Goal: Transaction & Acquisition: Subscribe to service/newsletter

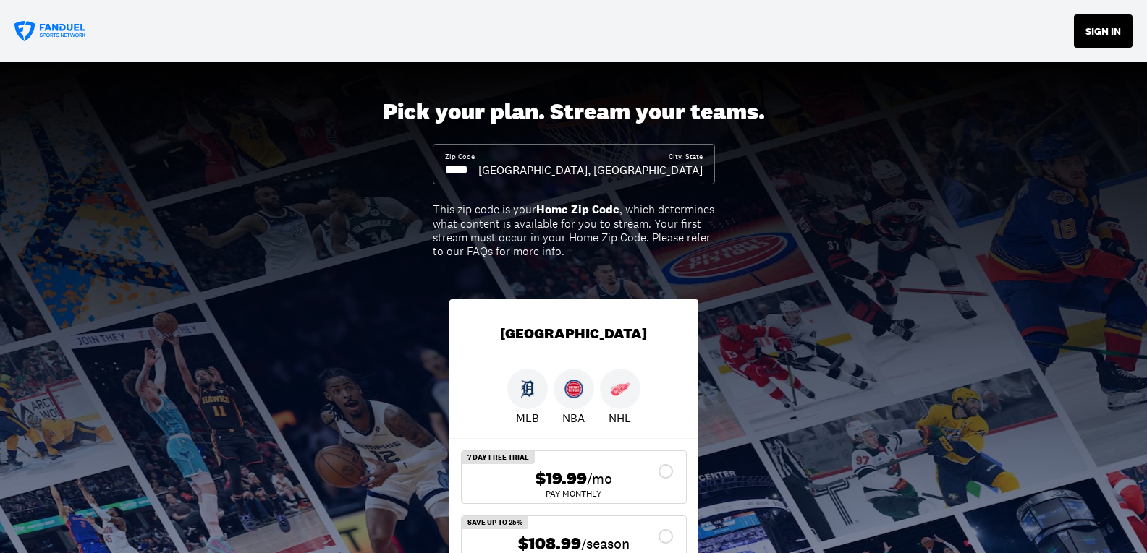
click at [1100, 35] on button "SIGN IN" at bounding box center [1103, 30] width 59 height 33
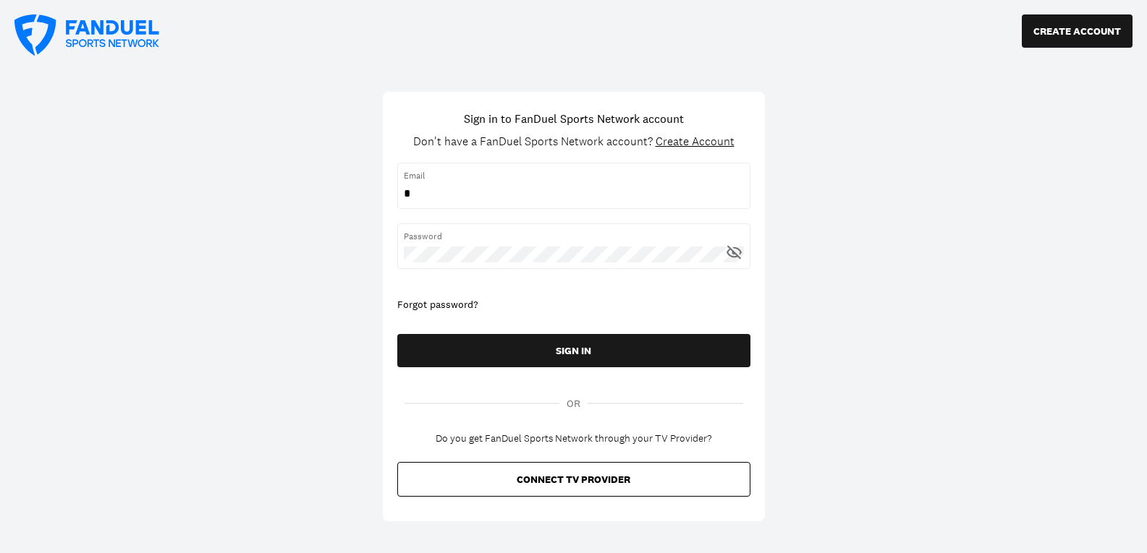
type input "**********"
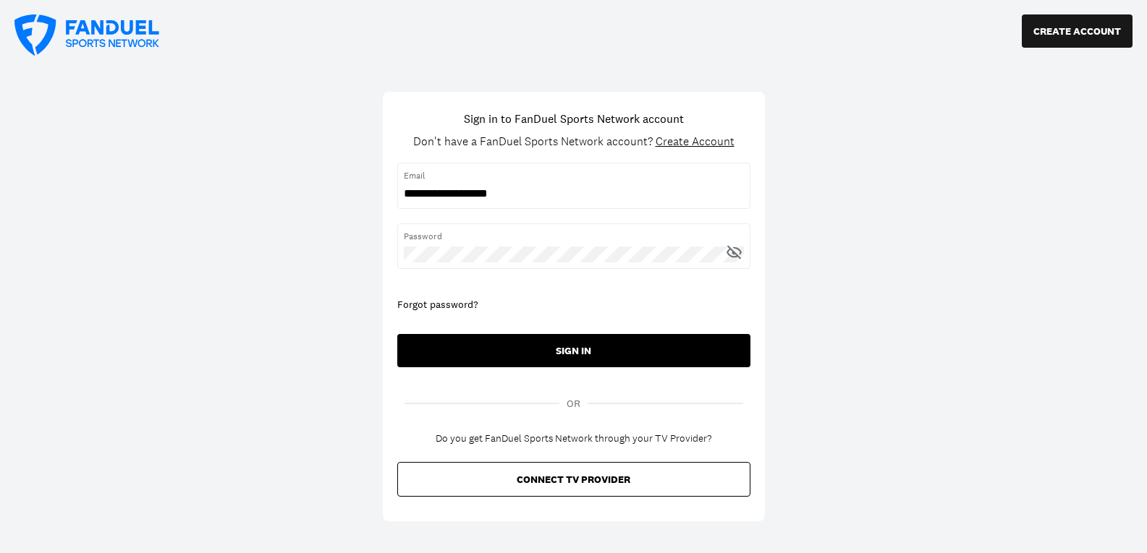
click at [608, 361] on button "SIGN IN" at bounding box center [573, 350] width 353 height 33
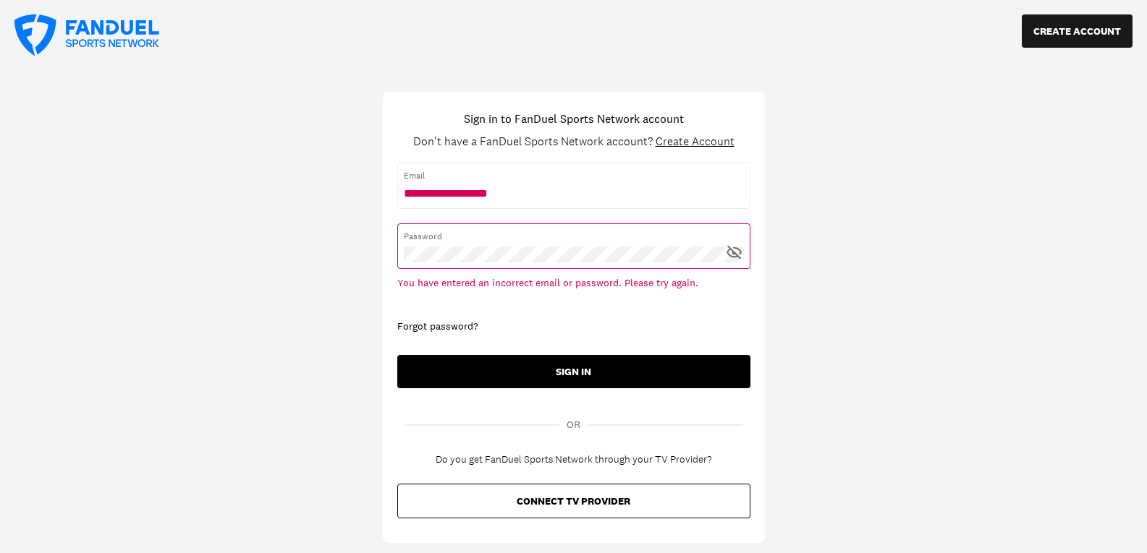
click at [585, 377] on button "SIGN IN" at bounding box center [573, 371] width 353 height 33
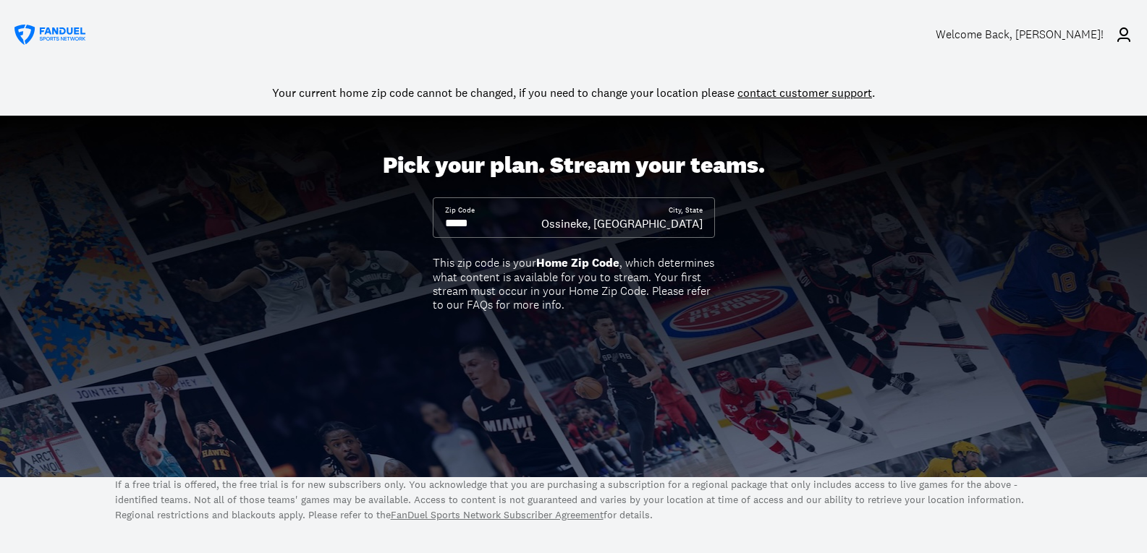
click at [556, 174] on div "Pick your plan. Stream your teams." at bounding box center [574, 165] width 382 height 27
click at [531, 169] on div "Pick your plan. Stream your teams." at bounding box center [574, 165] width 382 height 27
click at [429, 161] on div "Pick your plan. Stream your teams." at bounding box center [574, 165] width 382 height 27
click at [441, 223] on div "Zip Code City, [GEOGRAPHIC_DATA], [GEOGRAPHIC_DATA]" at bounding box center [574, 217] width 282 height 41
click at [584, 365] on div "Pick your plan. Stream your teams. Zip Code City, State Ossineke, [GEOGRAPHIC_D…" at bounding box center [573, 297] width 1147 height 362
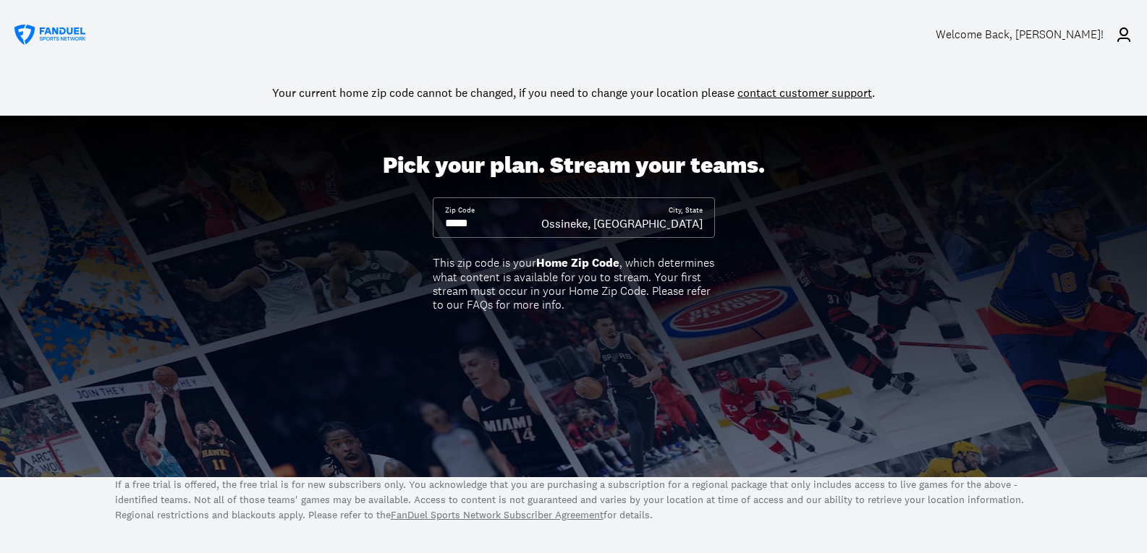
click at [585, 257] on b "Home Zip Code" at bounding box center [577, 262] width 83 height 15
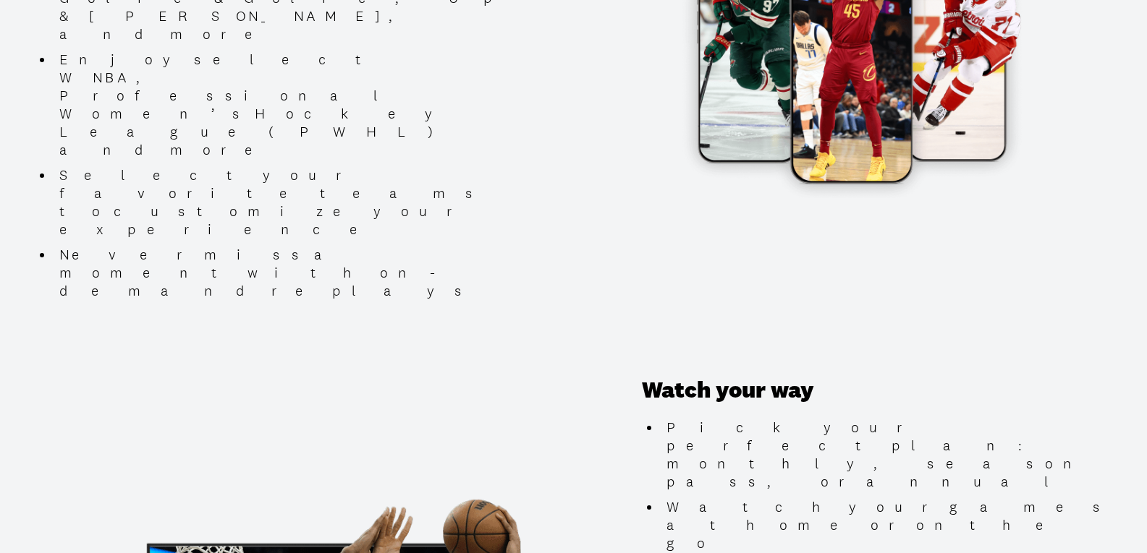
scroll to position [796, 0]
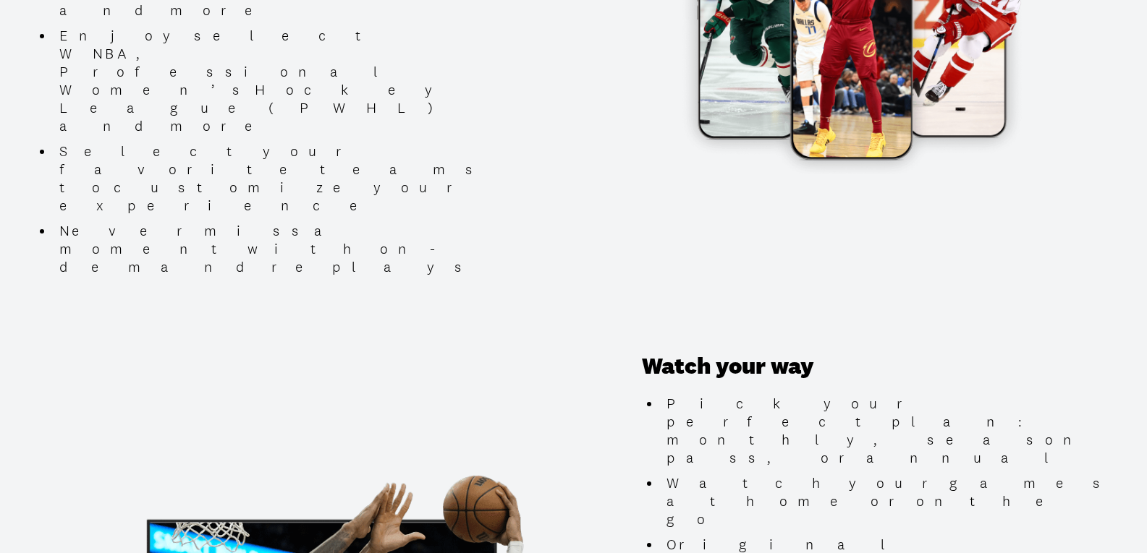
click at [1050, 395] on li "Pick your perfect plan: monthly, season pass, or annual" at bounding box center [885, 431] width 451 height 72
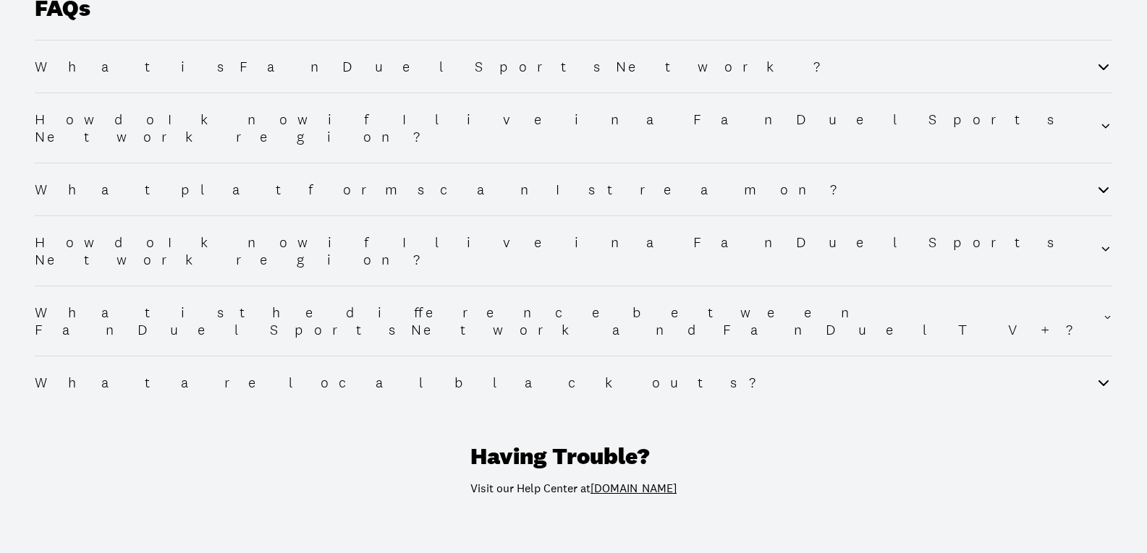
scroll to position [1751, 0]
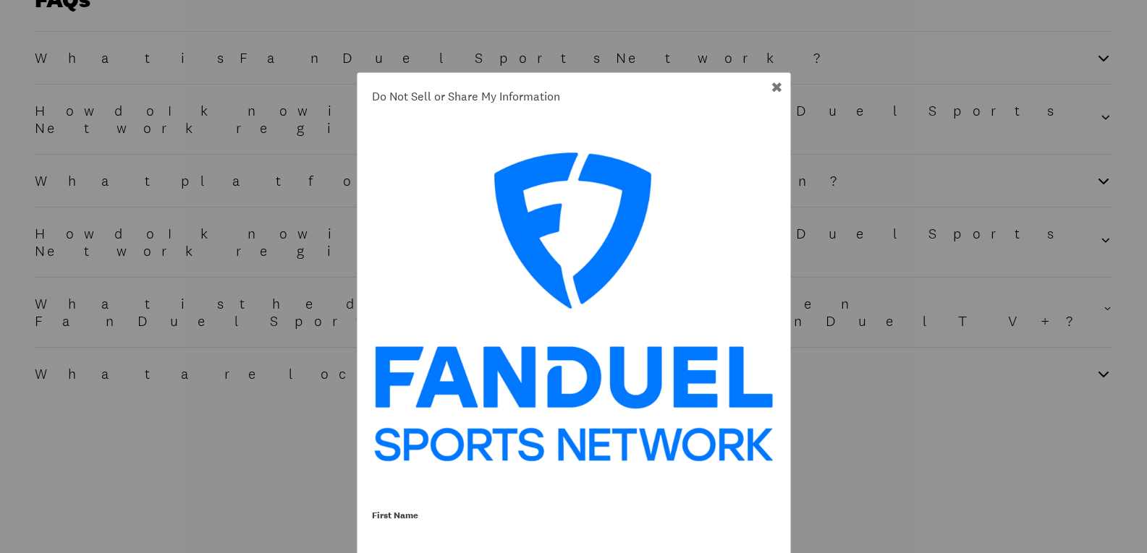
click at [774, 88] on div at bounding box center [776, 87] width 12 height 14
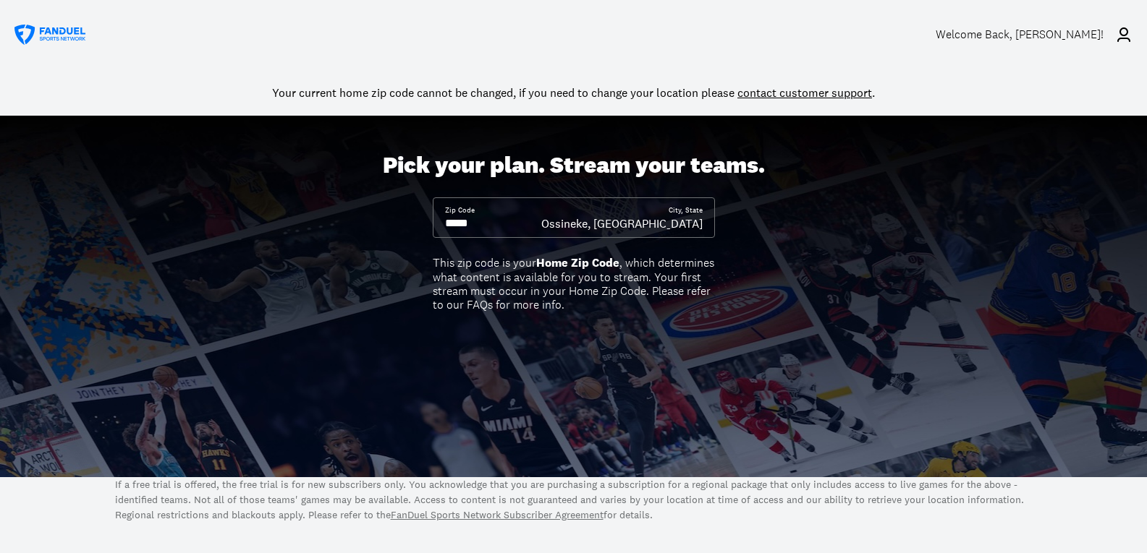
scroll to position [72, 0]
